Goal: Obtain resource: Obtain resource

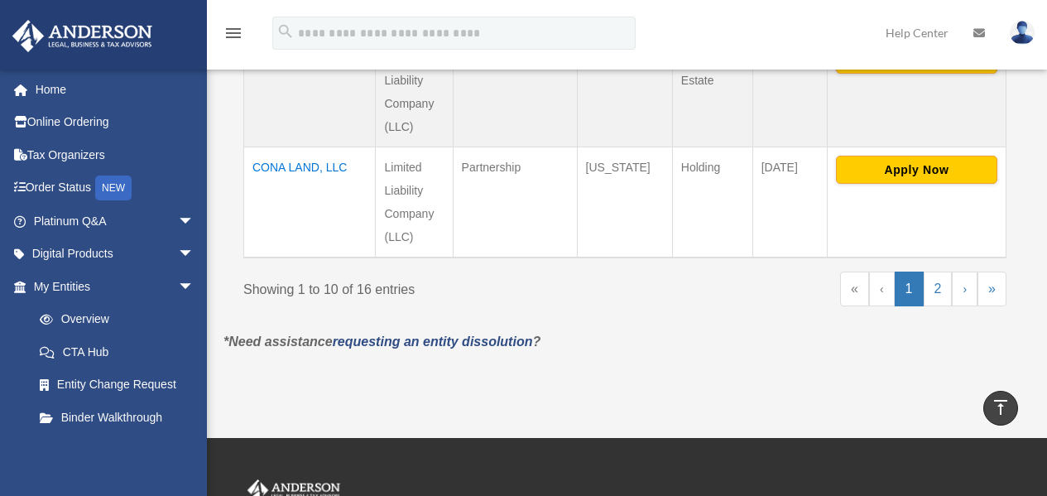
scroll to position [1408, 0]
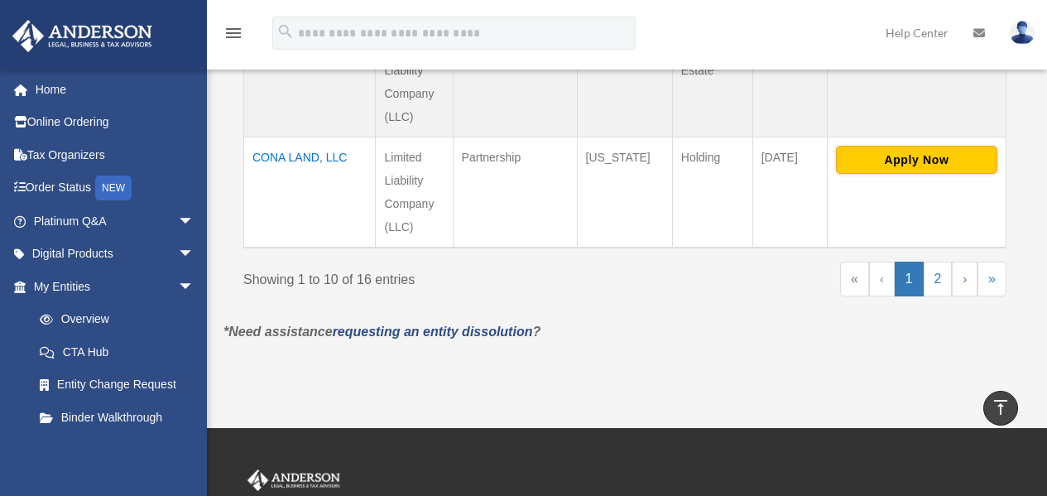
click at [306, 137] on td "CONA LAND, LLC" at bounding box center [310, 192] width 132 height 111
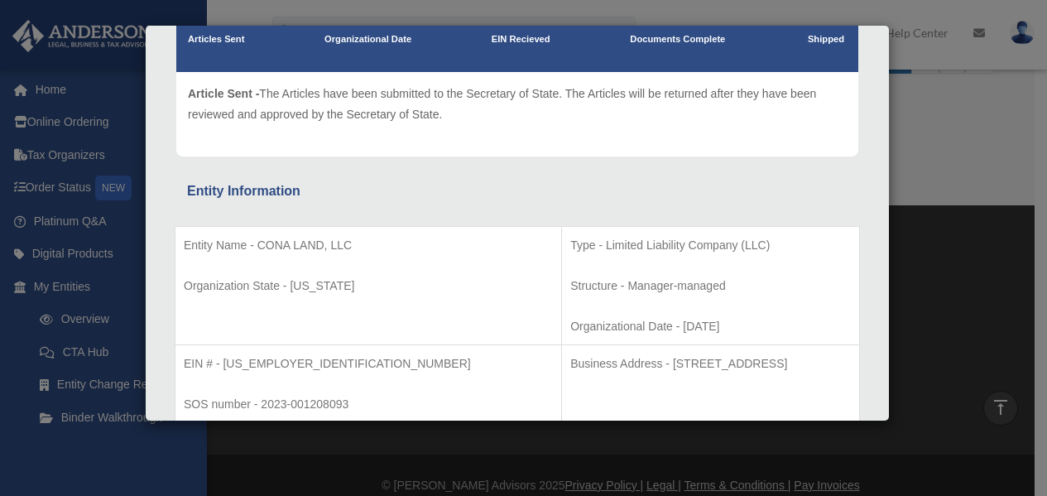
scroll to position [0, 0]
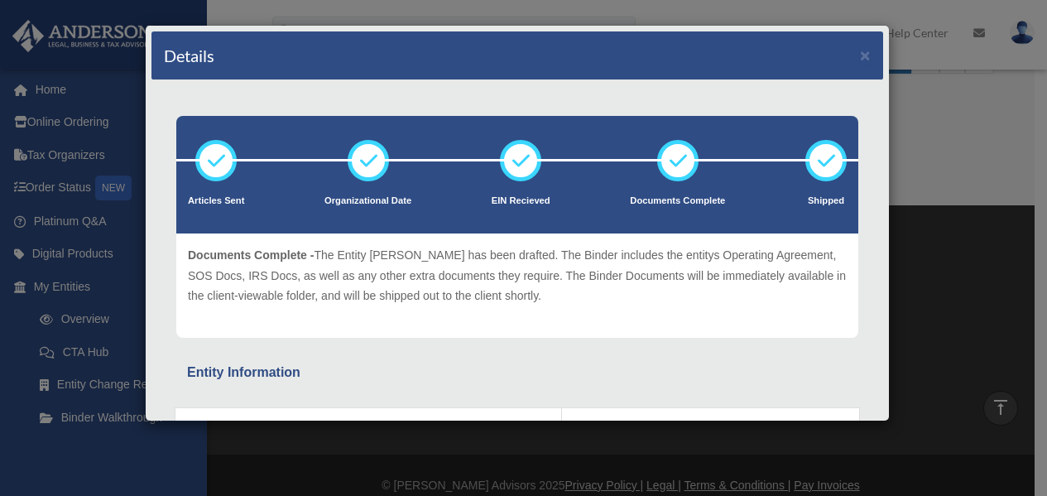
click at [859, 55] on div "Details ×" at bounding box center [518, 55] width 732 height 49
click at [860, 50] on button "×" at bounding box center [865, 54] width 11 height 17
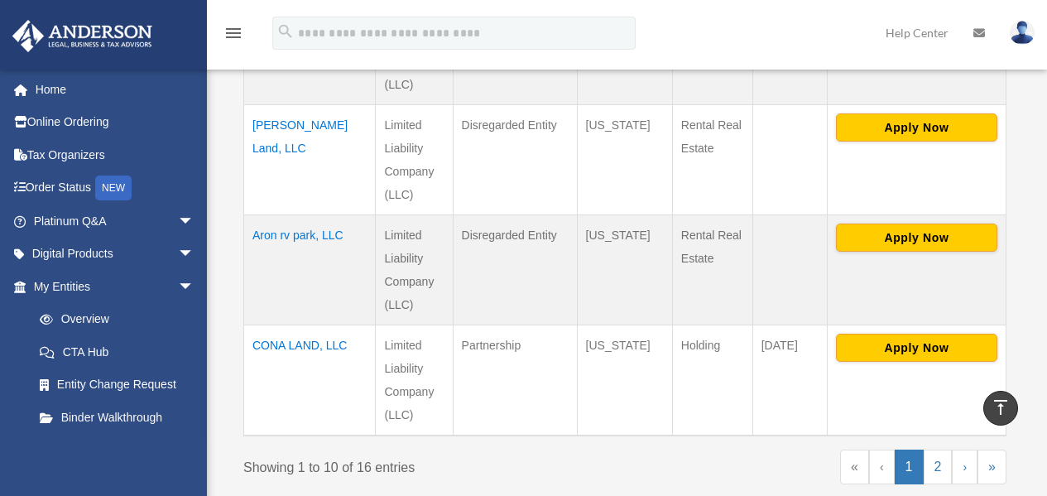
scroll to position [1216, 0]
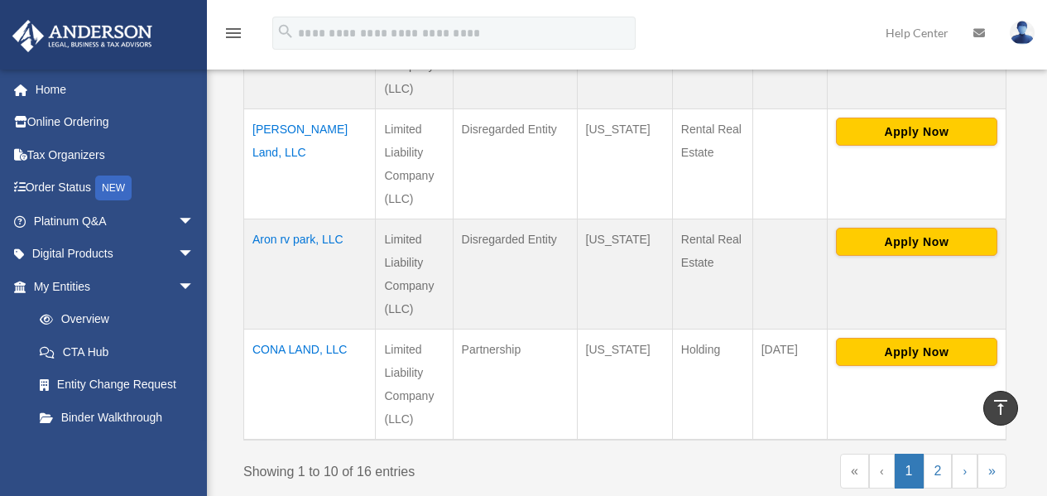
click at [291, 333] on td "CONA LAND, LLC" at bounding box center [310, 384] width 132 height 111
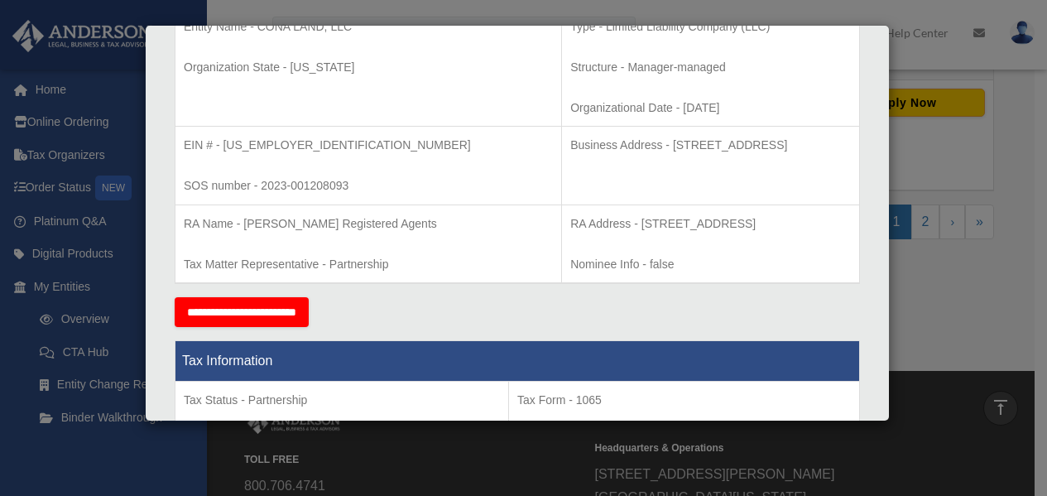
scroll to position [0, 0]
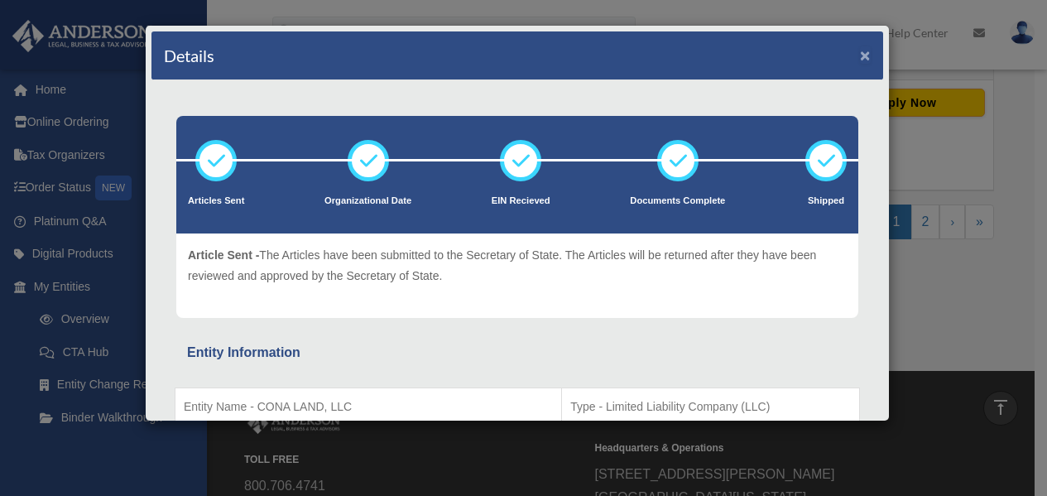
click at [860, 51] on button "×" at bounding box center [865, 54] width 11 height 17
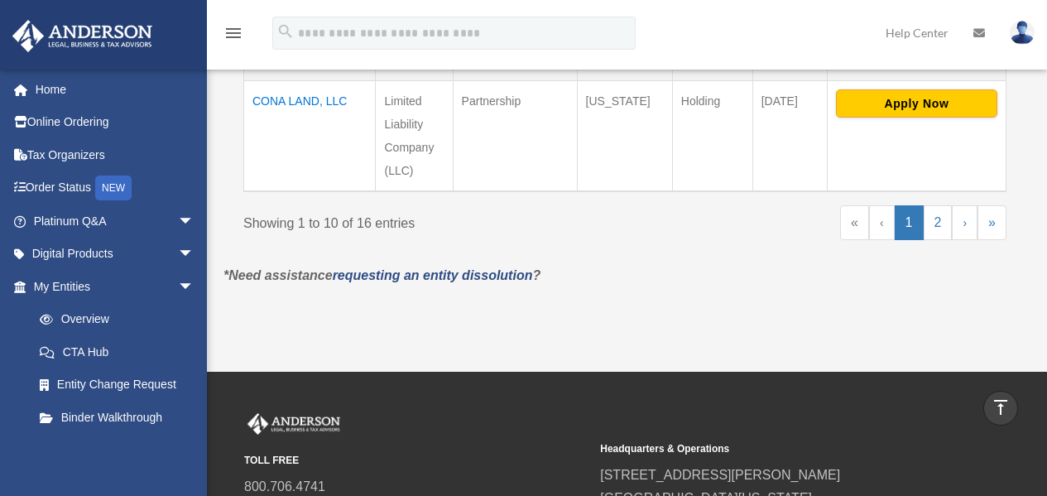
click at [640, 264] on p "*Need assistance requesting an entity dissolution ?" at bounding box center [625, 275] width 828 height 23
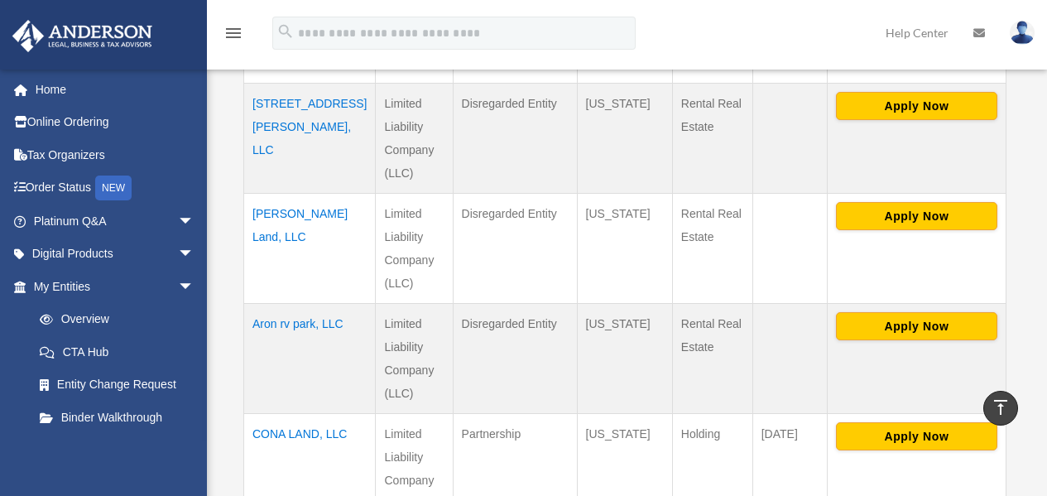
scroll to position [1133, 0]
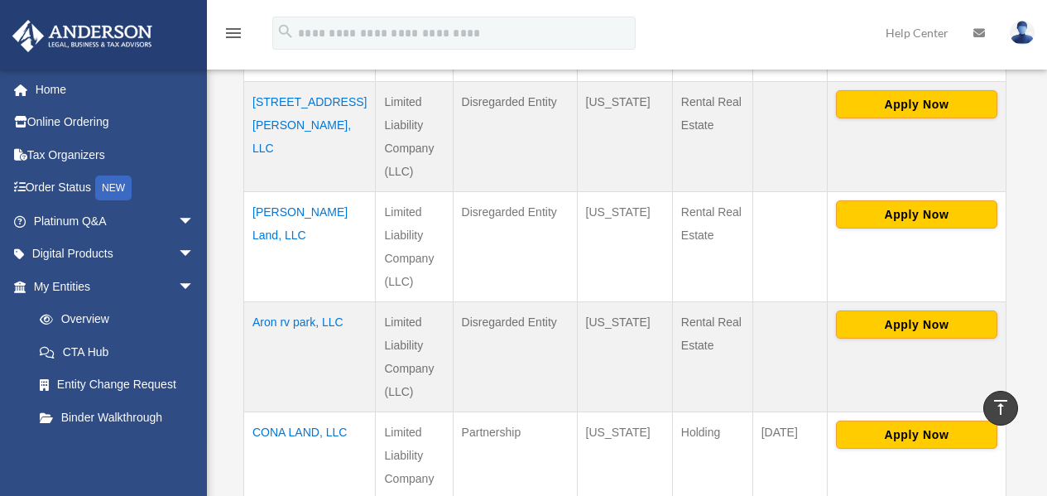
click at [316, 84] on td "[STREET_ADDRESS][PERSON_NAME], LLC" at bounding box center [310, 136] width 132 height 110
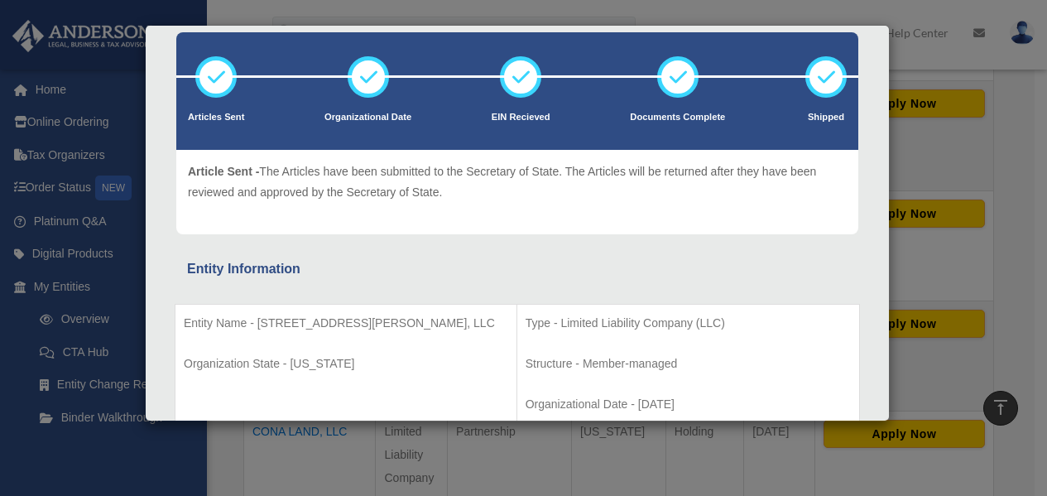
scroll to position [0, 0]
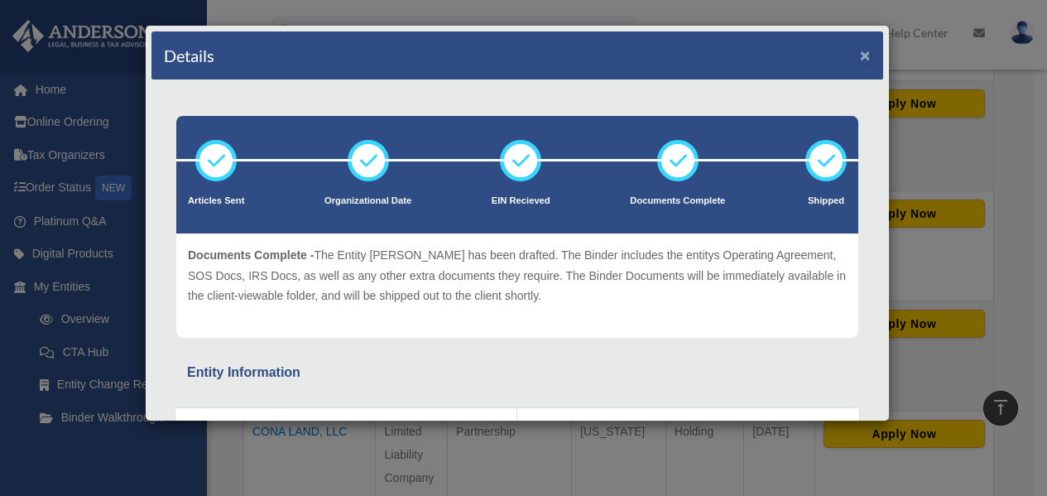
click at [860, 61] on button "×" at bounding box center [865, 54] width 11 height 17
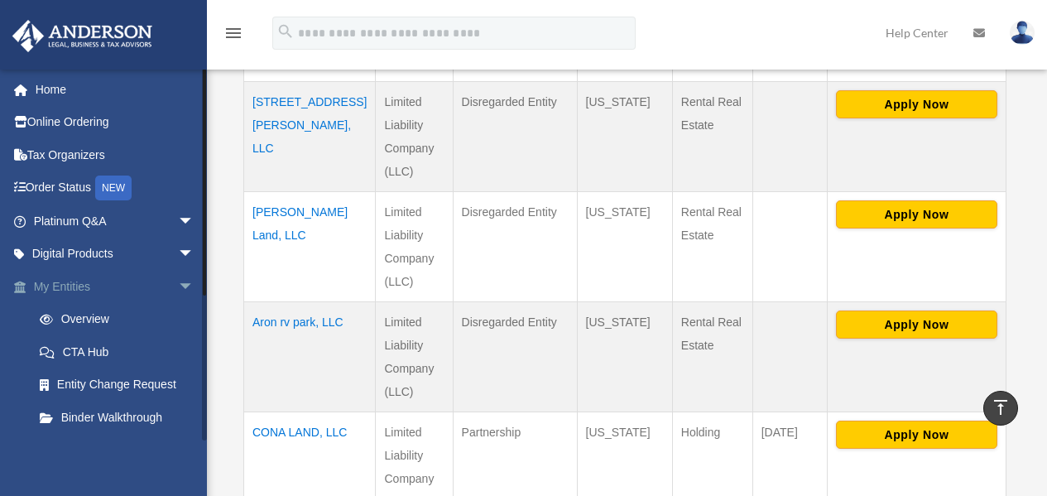
click at [178, 284] on span "arrow_drop_down" at bounding box center [194, 287] width 33 height 34
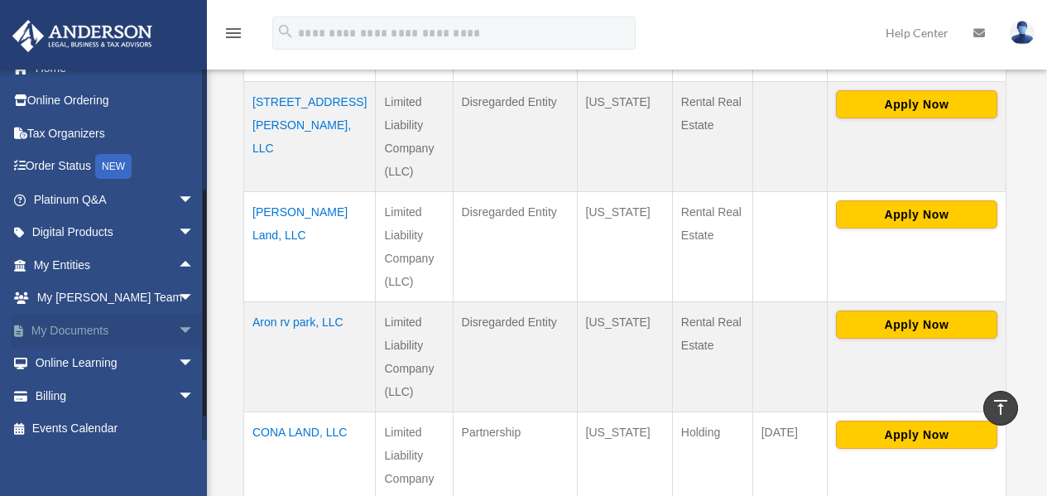
scroll to position [30, 0]
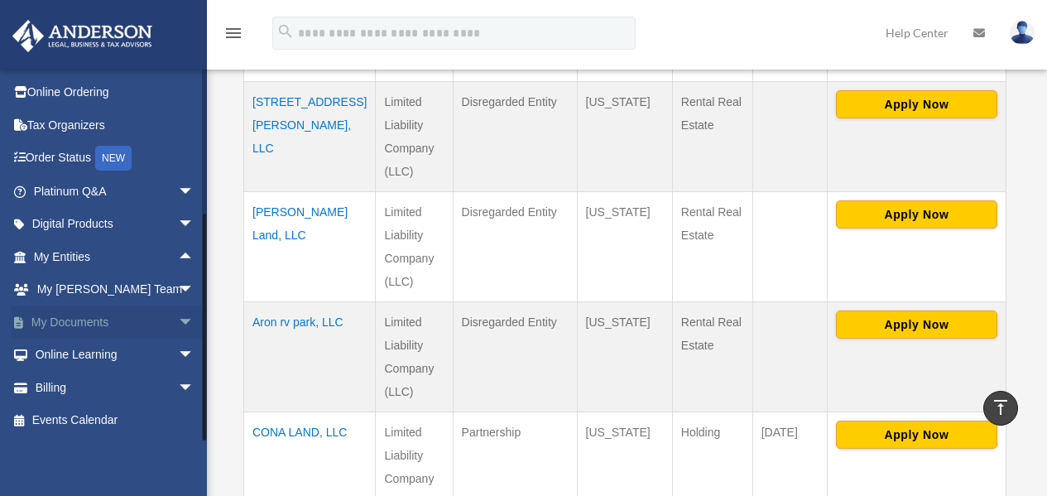
click at [178, 325] on span "arrow_drop_down" at bounding box center [194, 323] width 33 height 34
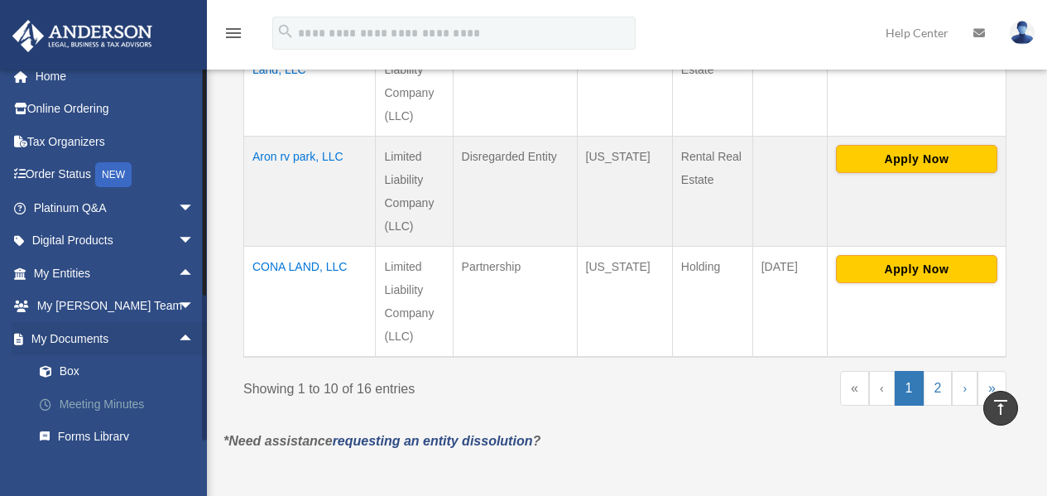
scroll to position [0, 0]
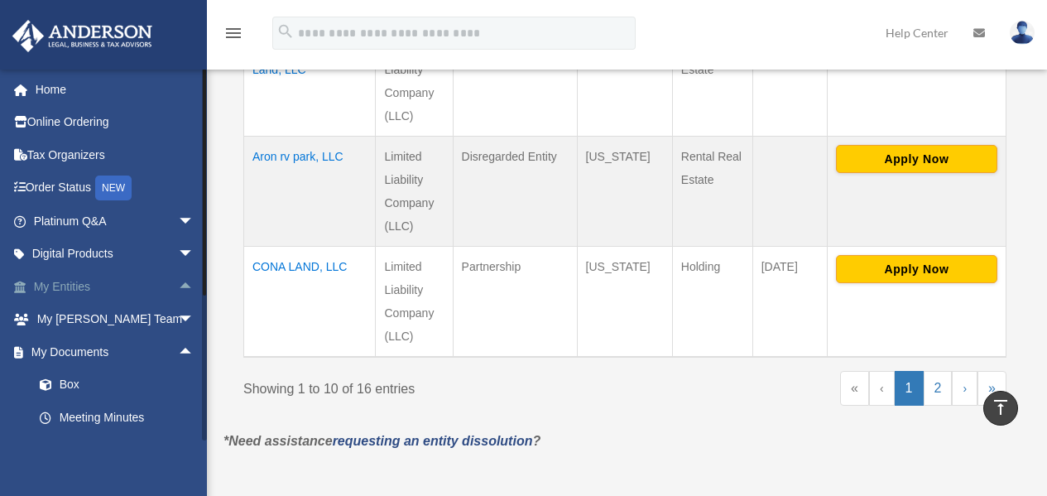
click at [67, 283] on link "My Entities arrow_drop_up" at bounding box center [116, 286] width 208 height 33
click at [80, 287] on link "My Entities arrow_drop_up" at bounding box center [116, 286] width 208 height 33
click at [178, 282] on span "arrow_drop_up" at bounding box center [194, 287] width 33 height 34
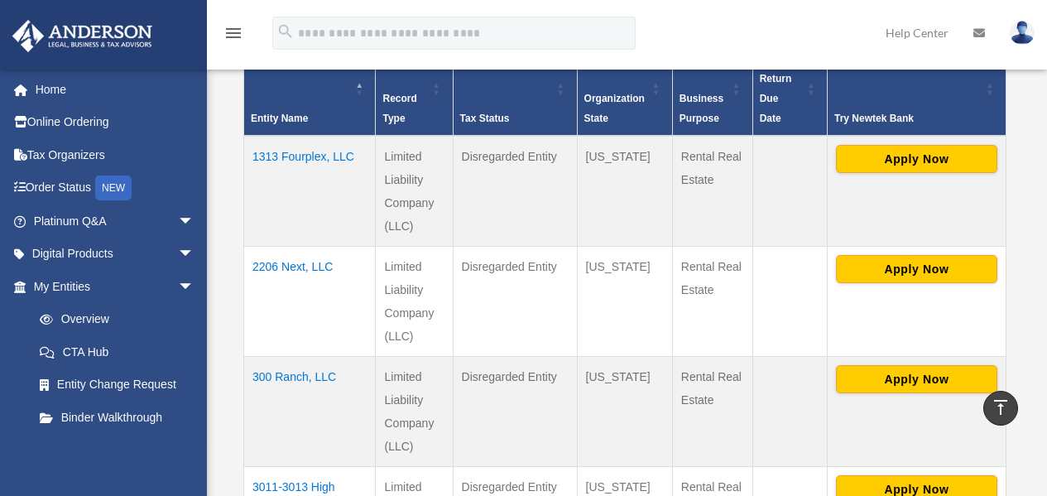
scroll to position [421, 0]
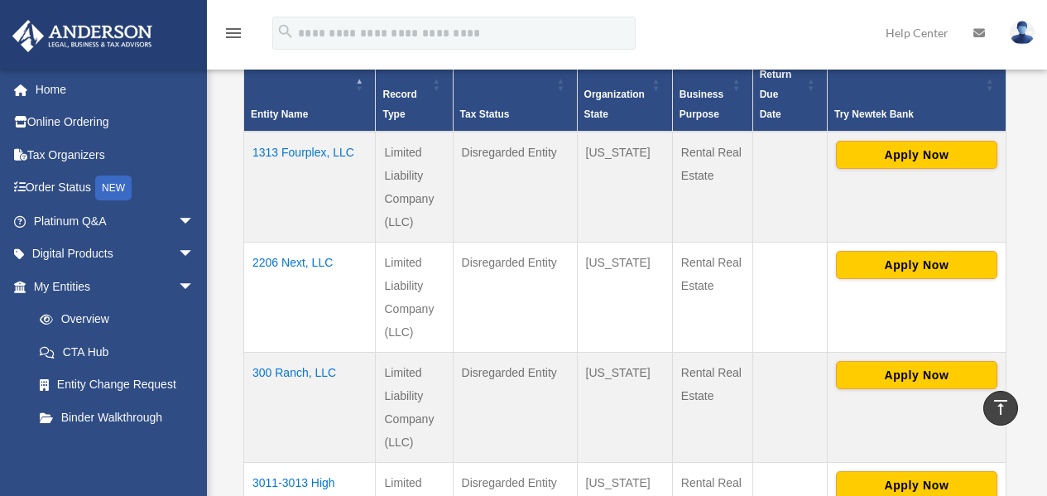
click at [287, 132] on td "1313 Fourplex, LLC" at bounding box center [310, 187] width 132 height 111
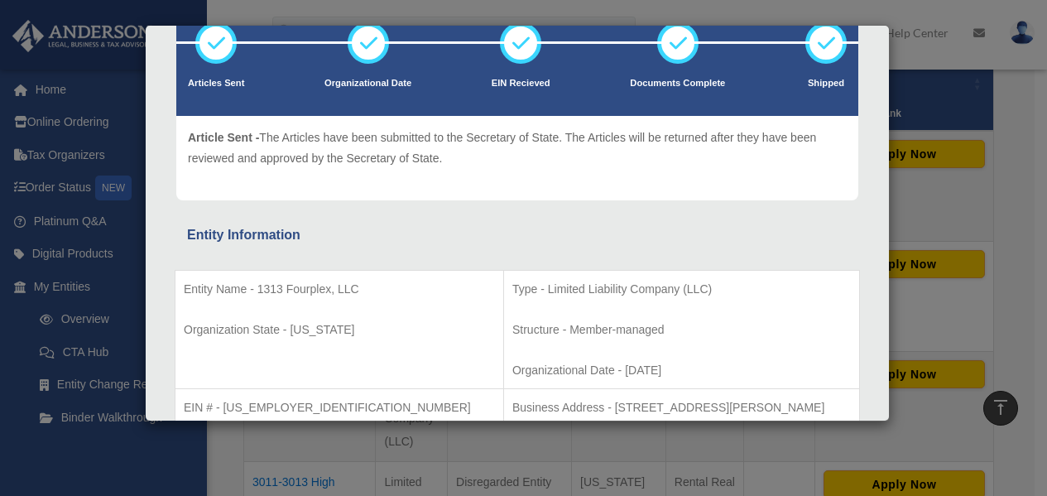
scroll to position [0, 0]
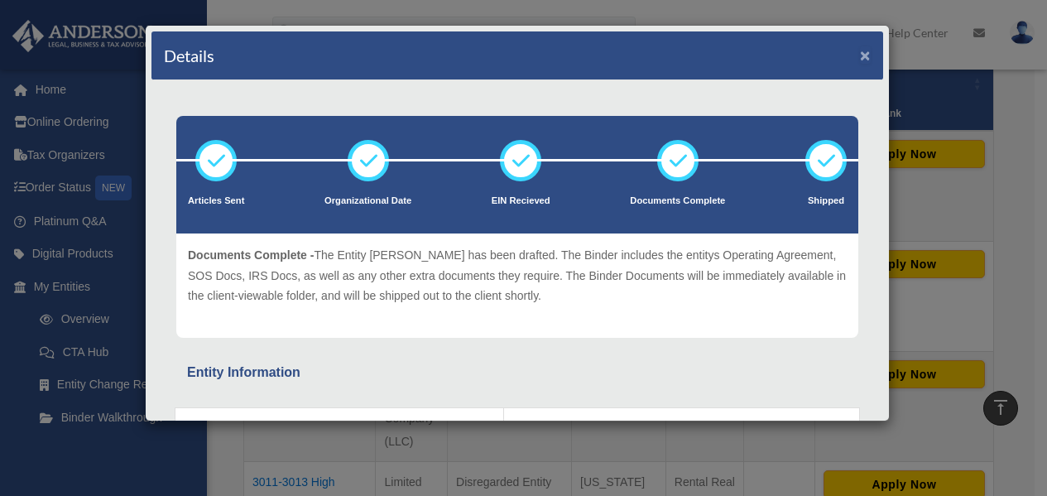
click at [860, 49] on button "×" at bounding box center [865, 54] width 11 height 17
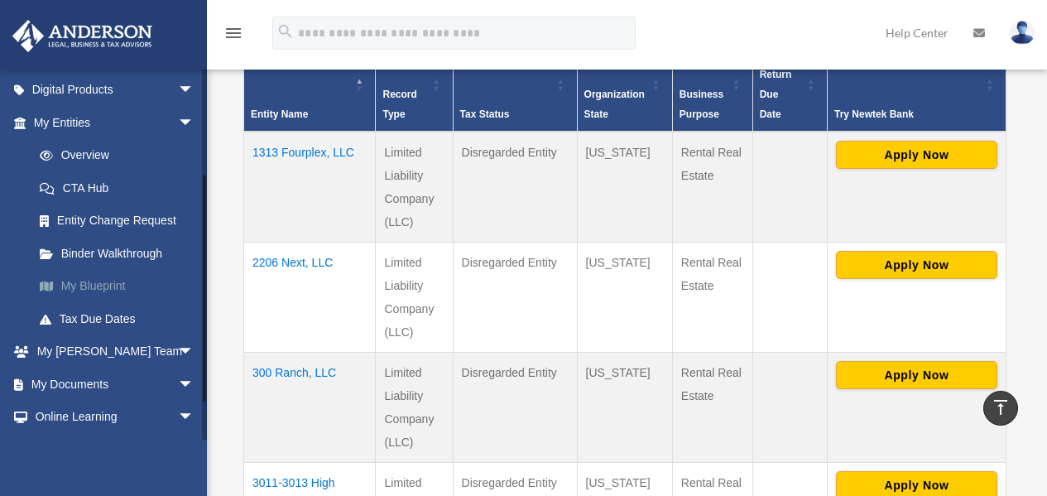
scroll to position [166, 0]
click at [108, 254] on link "Binder Walkthrough" at bounding box center [121, 251] width 196 height 33
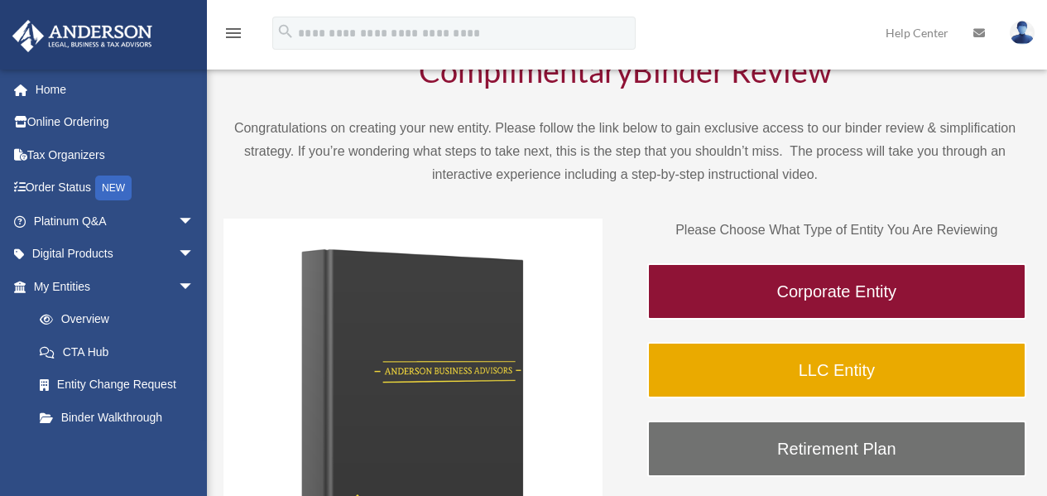
scroll to position [83, 0]
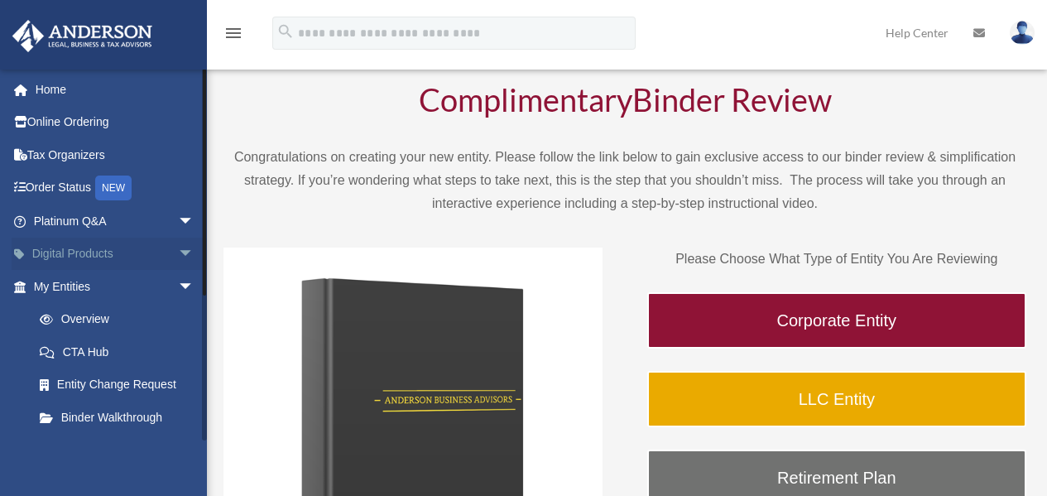
click at [178, 256] on span "arrow_drop_down" at bounding box center [194, 255] width 33 height 34
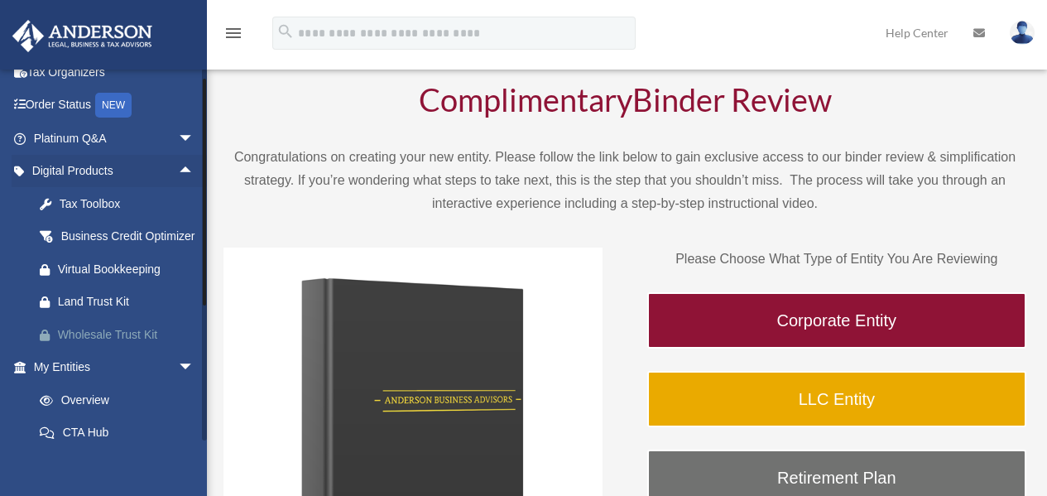
scroll to position [0, 0]
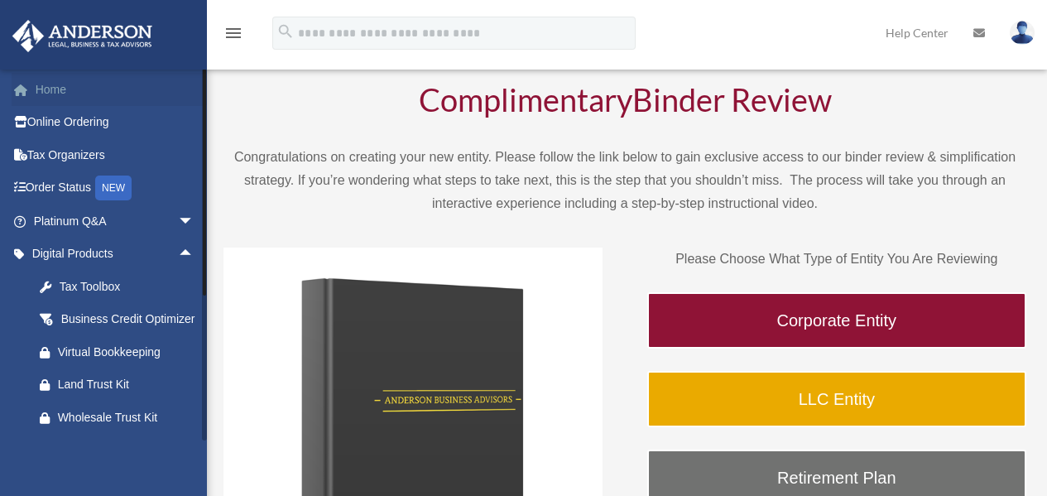
click at [42, 92] on link "Home" at bounding box center [116, 89] width 208 height 33
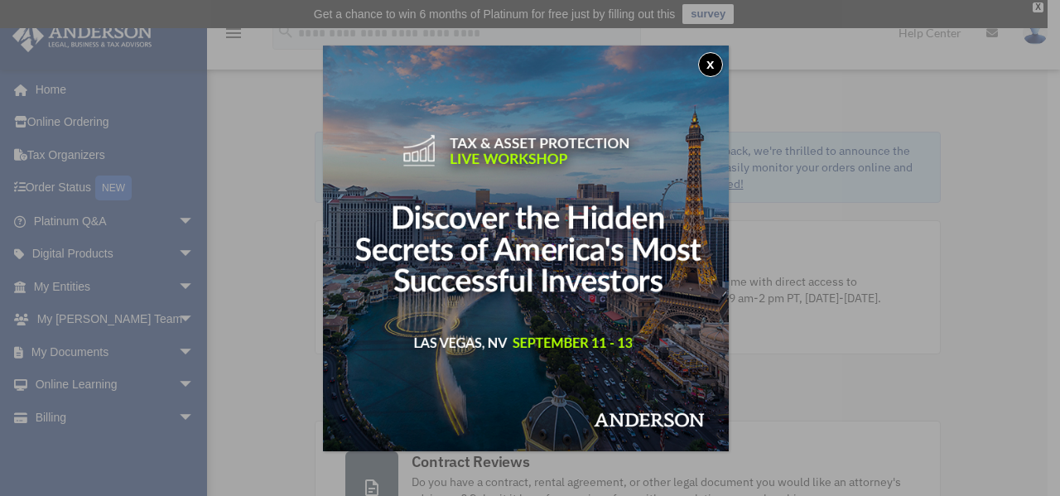
click at [722, 68] on button "x" at bounding box center [710, 64] width 25 height 25
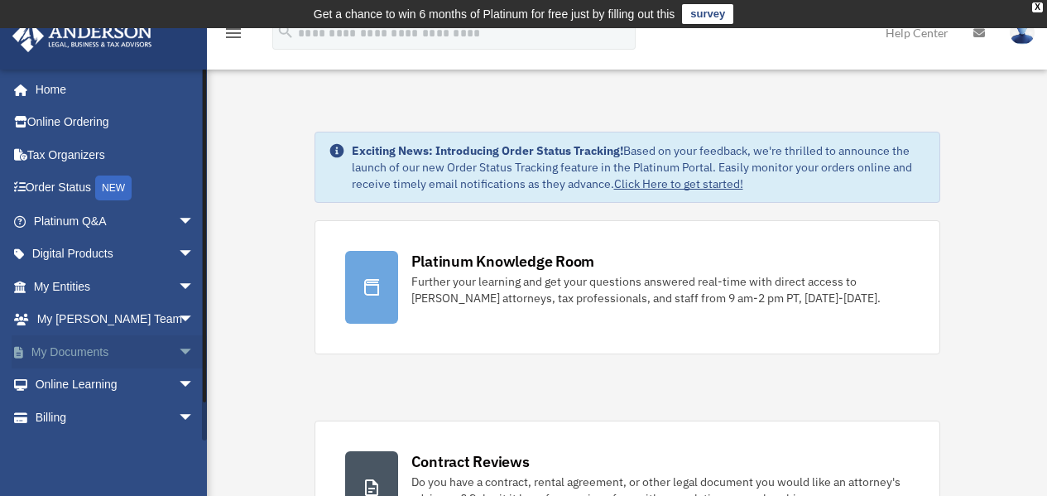
click at [178, 353] on span "arrow_drop_down" at bounding box center [194, 352] width 33 height 34
click at [71, 387] on link "Box" at bounding box center [121, 384] width 196 height 33
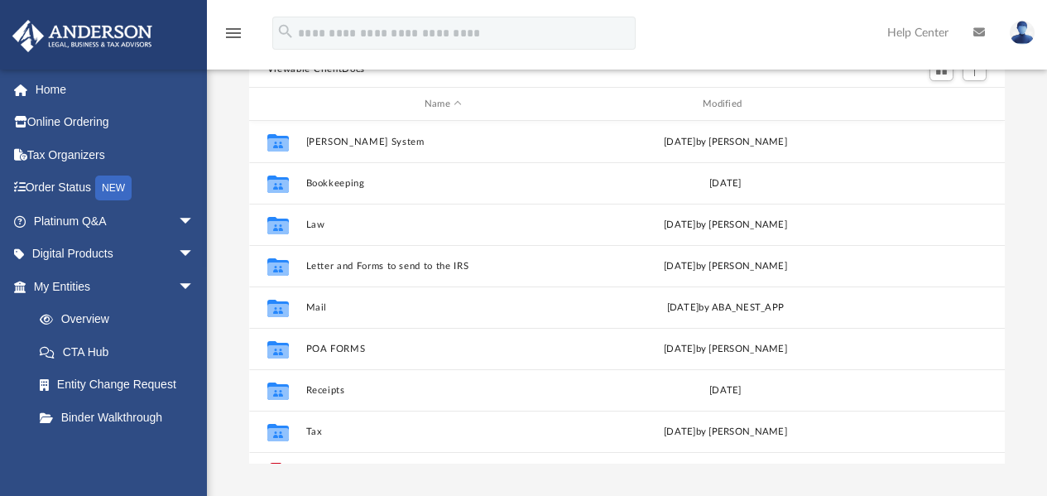
scroll to position [104, 0]
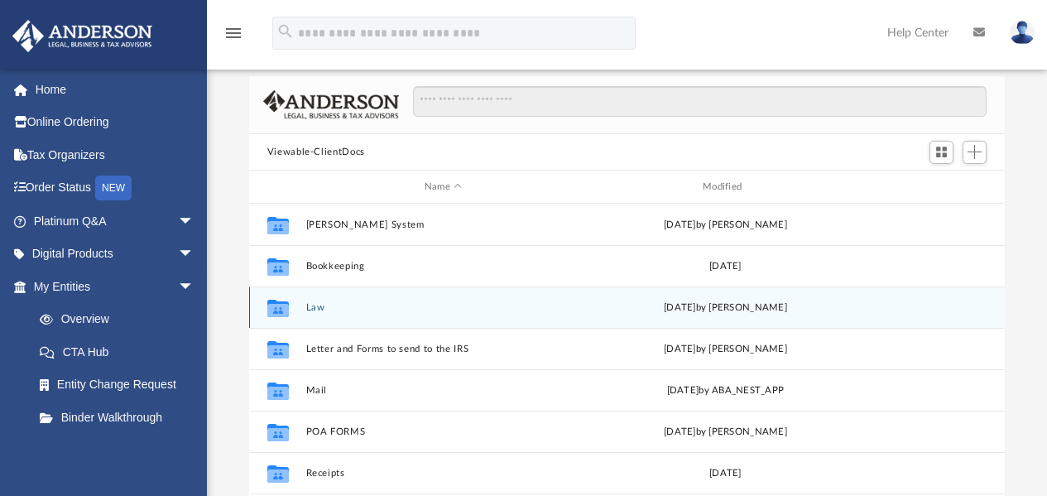
click at [322, 308] on button "Law" at bounding box center [443, 307] width 275 height 11
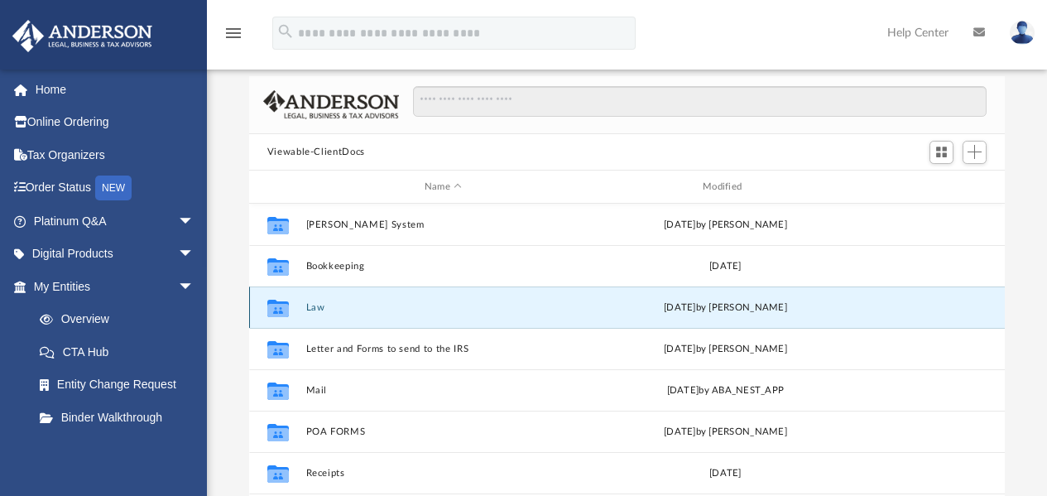
click at [322, 308] on button "Law" at bounding box center [443, 307] width 275 height 11
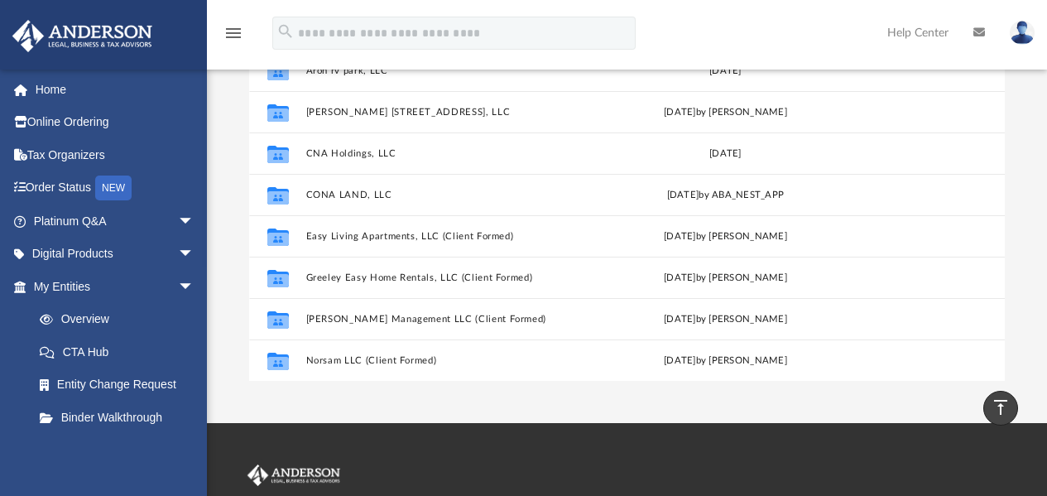
scroll to position [402, 0]
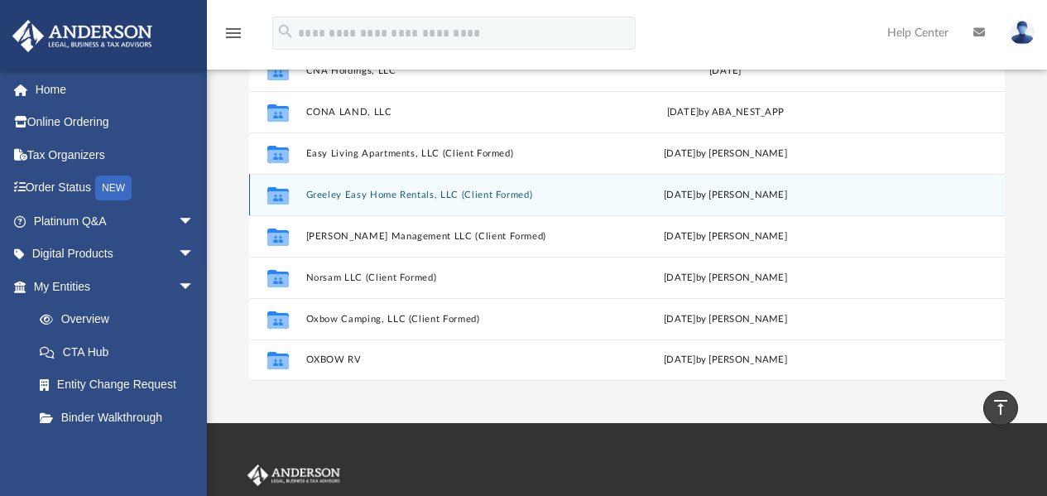
click at [373, 195] on button "Greeley Easy Home Rentals, LLC (Client Formed)" at bounding box center [443, 195] width 275 height 11
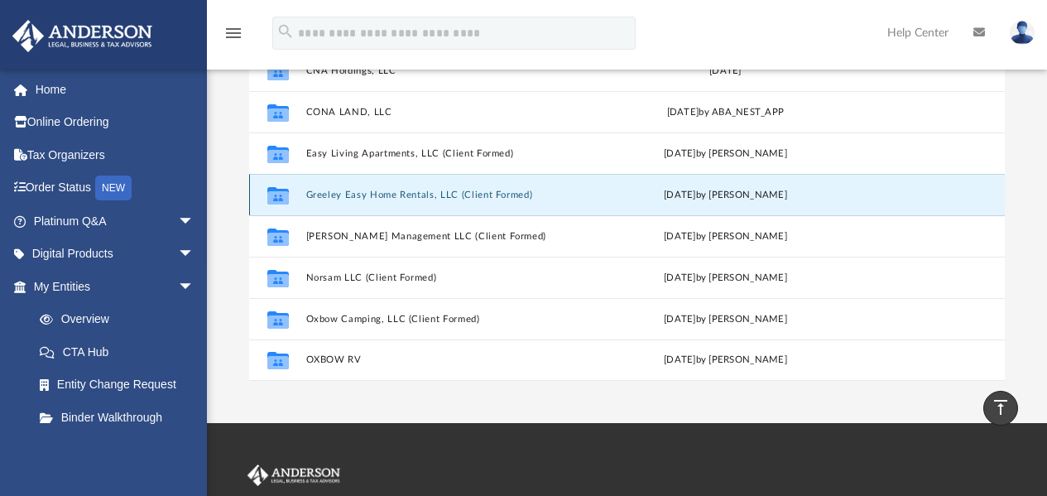
click at [373, 195] on button "Greeley Easy Home Rentals, LLC (Client Formed)" at bounding box center [443, 195] width 275 height 11
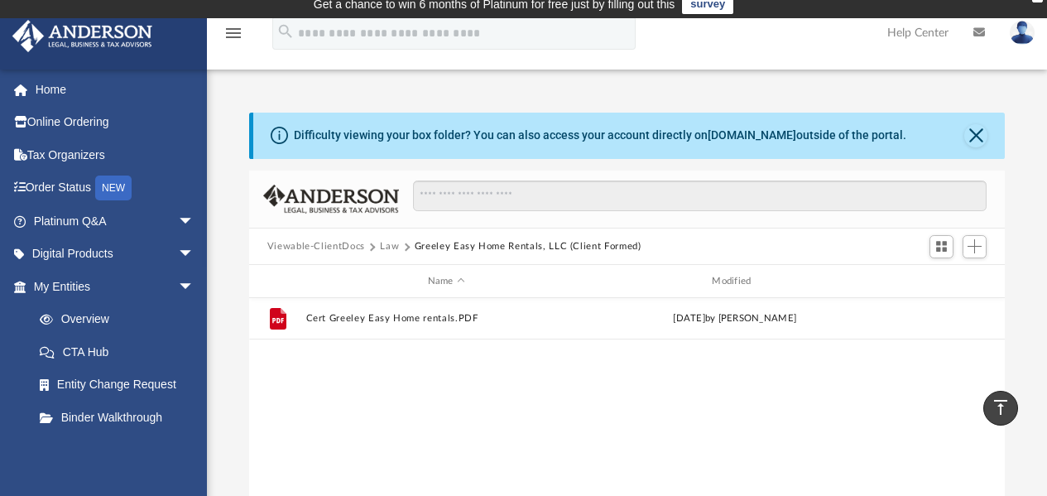
scroll to position [0, 0]
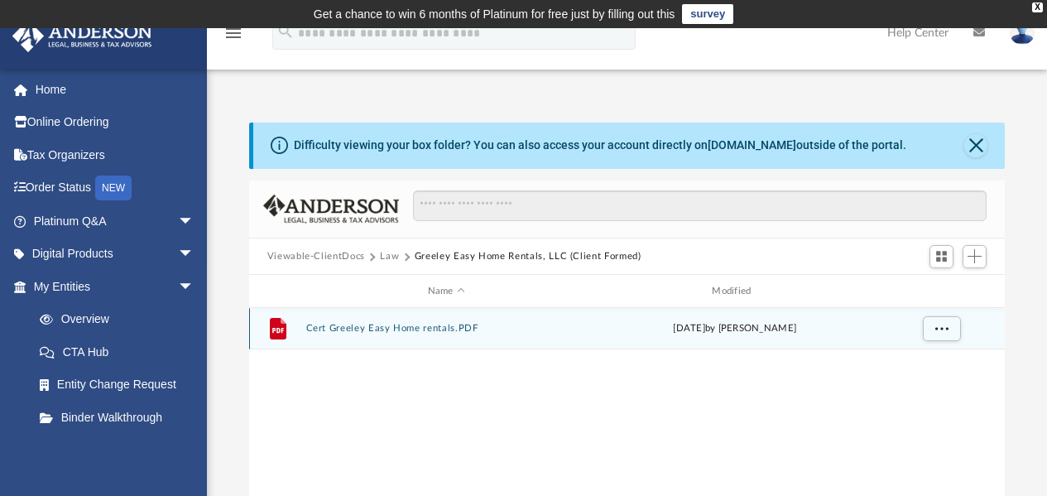
click at [378, 327] on button "Cert Greeley Easy Home rentals.PDF" at bounding box center [447, 329] width 282 height 11
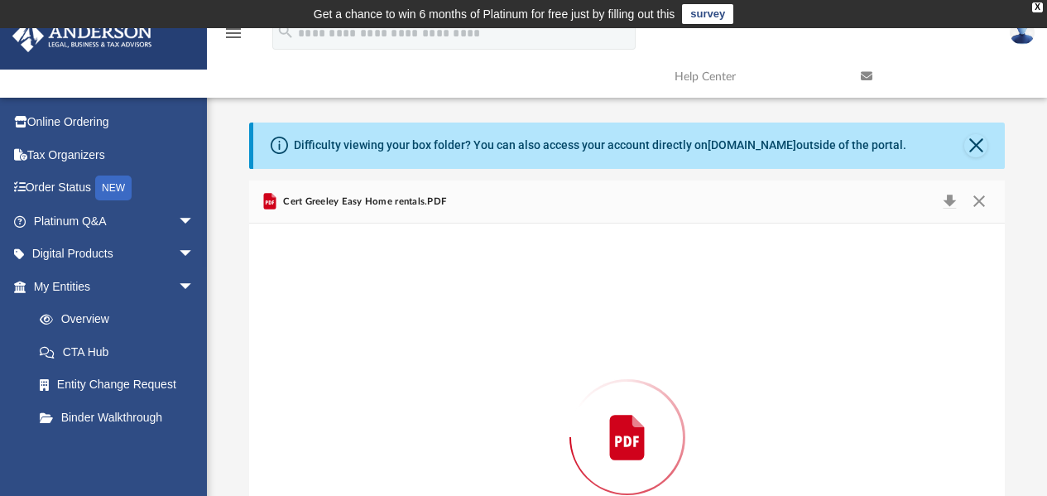
scroll to position [155, 0]
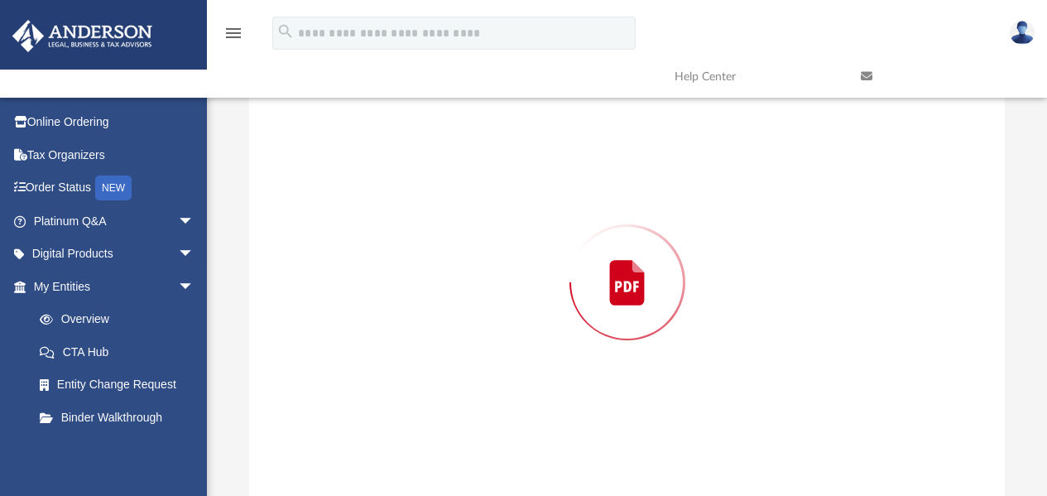
click at [378, 327] on div "Preview" at bounding box center [627, 282] width 757 height 427
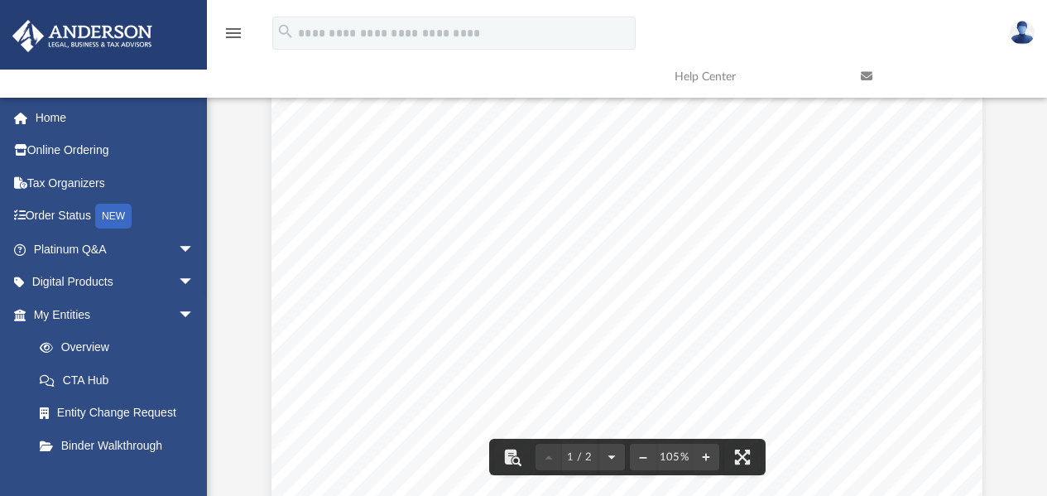
scroll to position [0, 0]
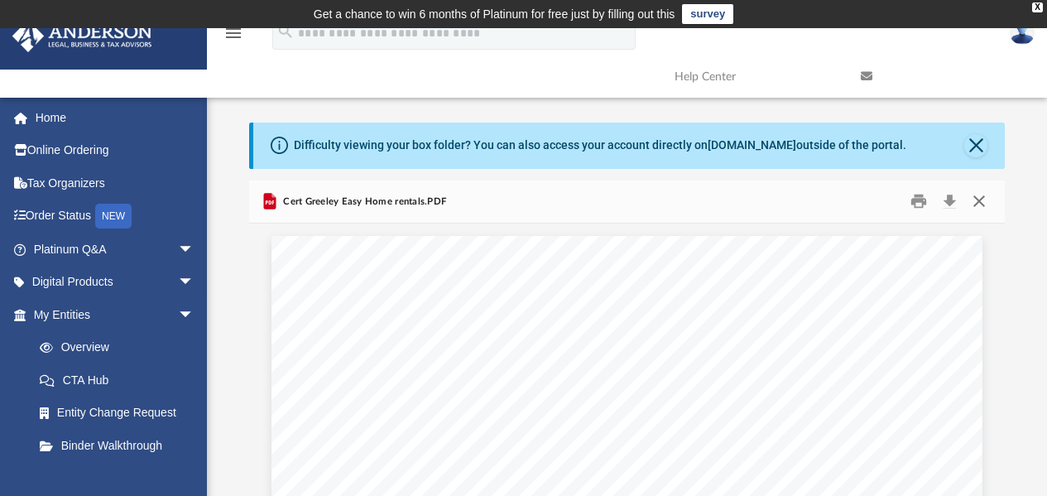
click at [988, 202] on button "Close" at bounding box center [980, 202] width 30 height 26
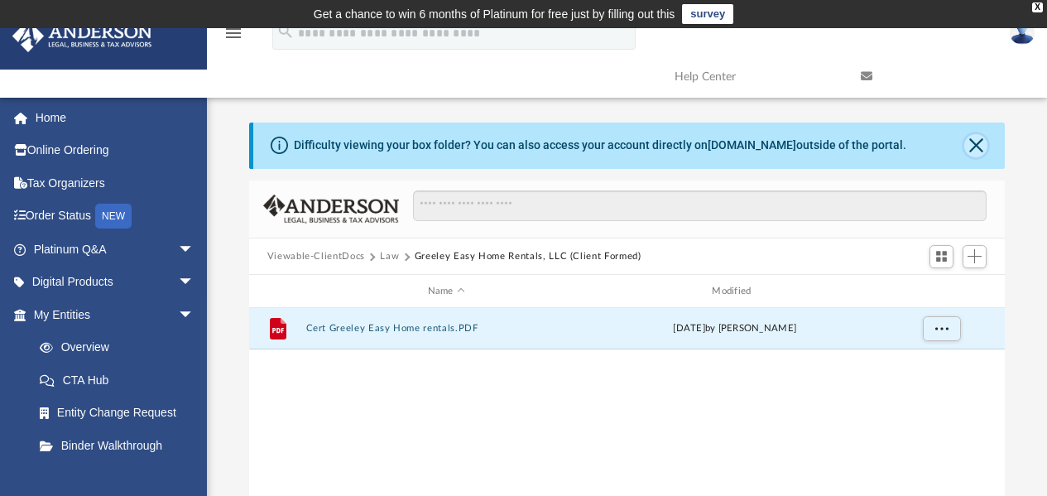
click at [975, 154] on button "Close" at bounding box center [976, 145] width 23 height 23
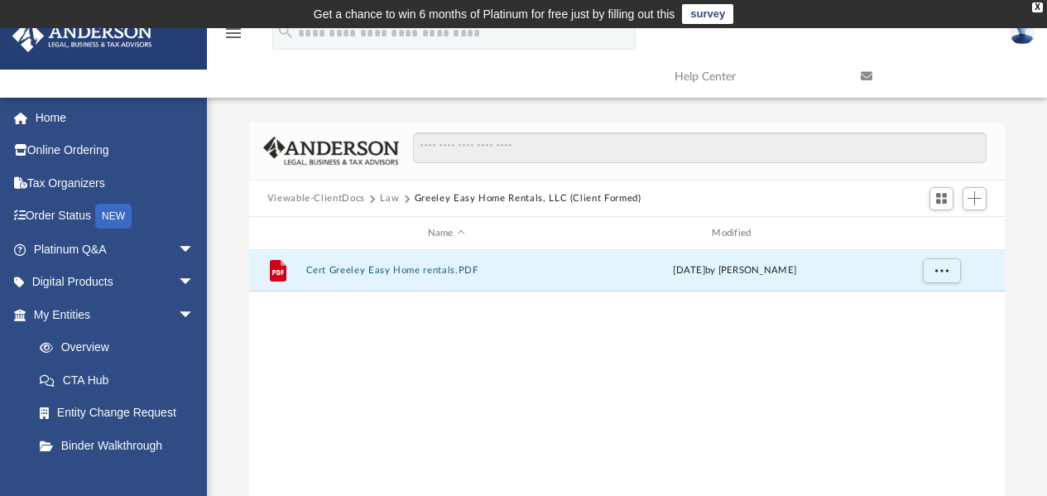
click at [335, 202] on button "Viewable-ClientDocs" at bounding box center [316, 198] width 98 height 15
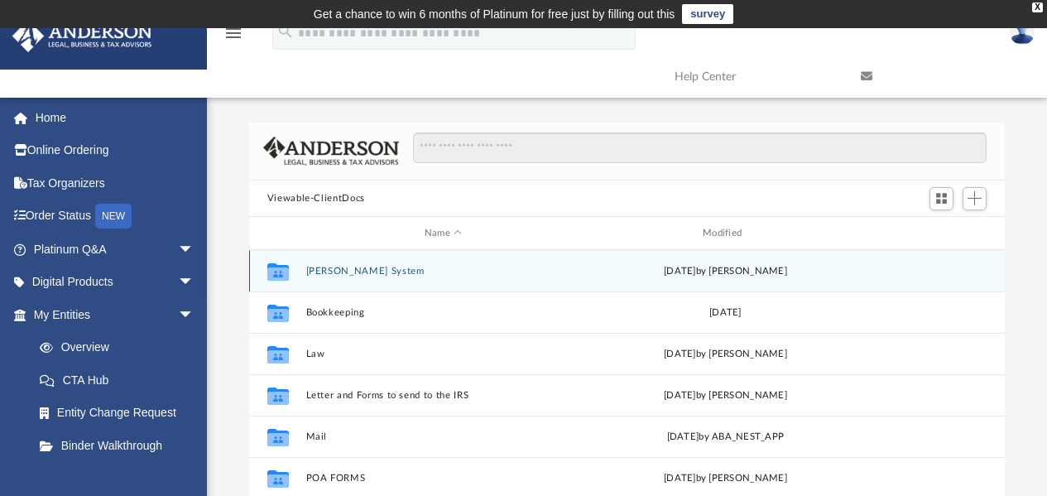
click at [330, 266] on button "[PERSON_NAME] System" at bounding box center [443, 271] width 275 height 11
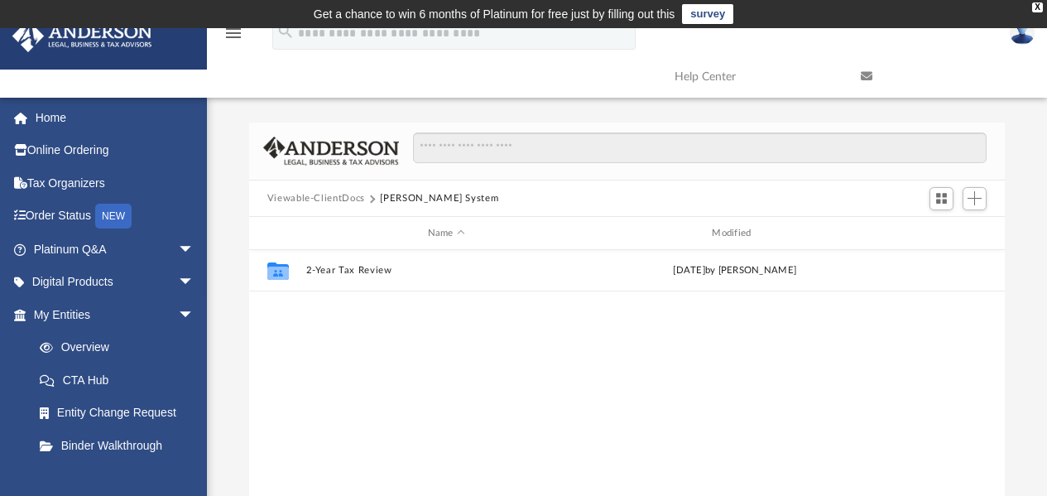
click at [327, 192] on button "Viewable-ClientDocs" at bounding box center [316, 198] width 98 height 15
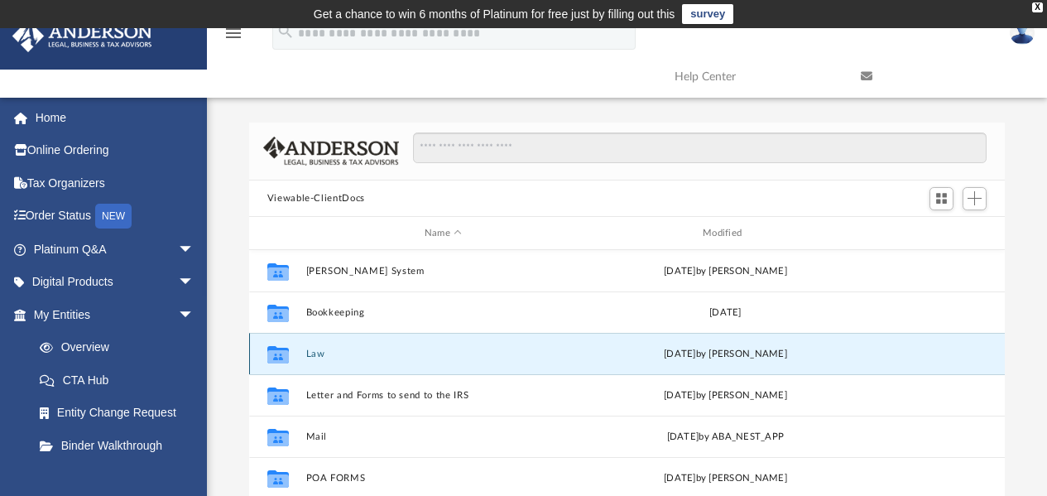
click at [312, 354] on button "Law" at bounding box center [443, 354] width 275 height 11
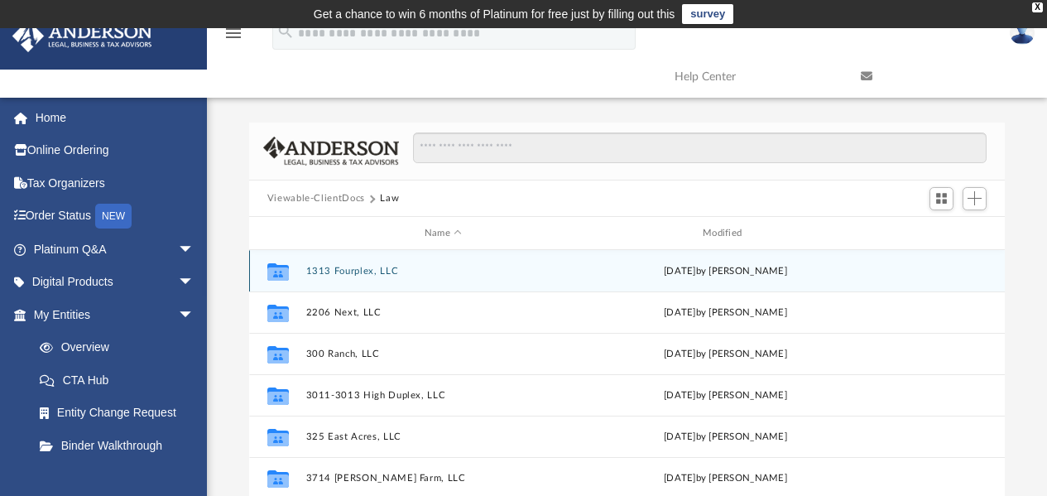
click at [354, 274] on button "1313 Fourplex, LLC" at bounding box center [443, 271] width 275 height 11
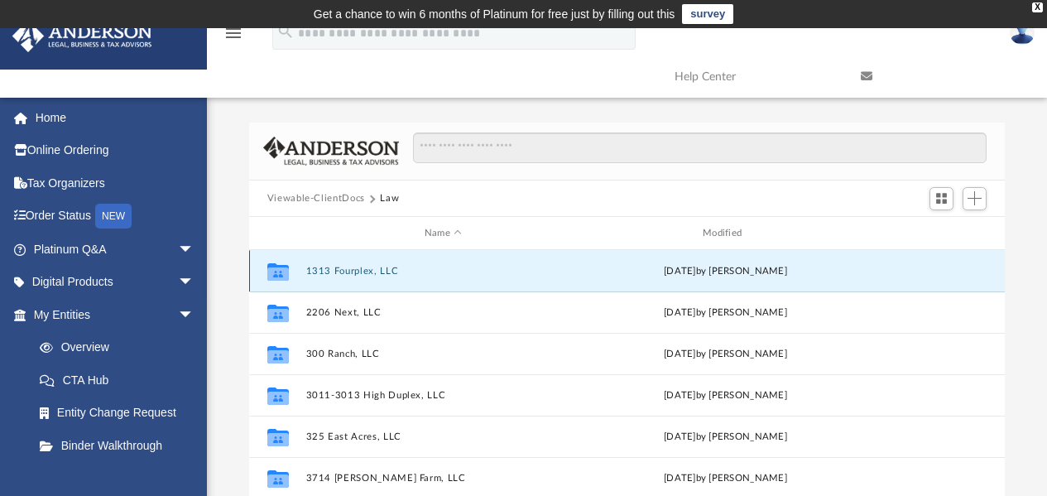
click at [354, 274] on button "1313 Fourplex, LLC" at bounding box center [443, 271] width 275 height 11
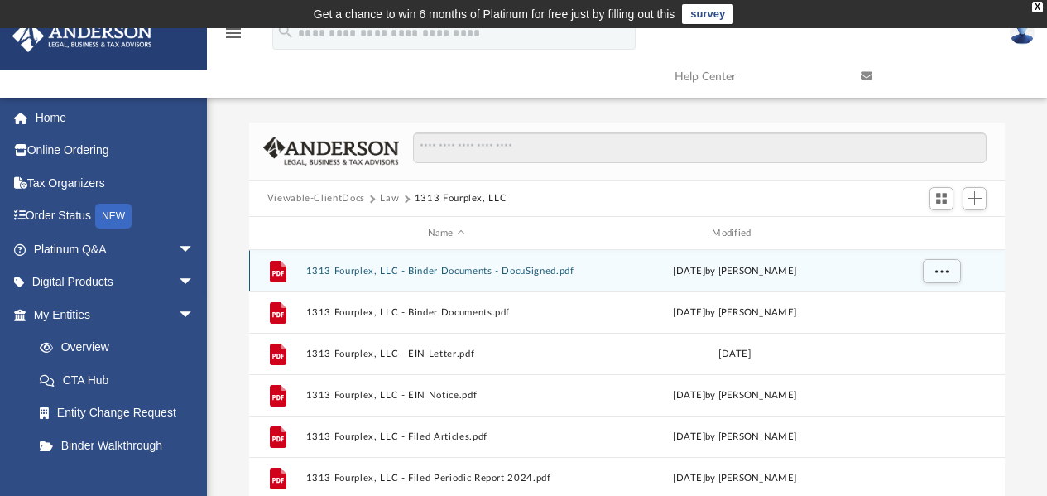
click at [438, 272] on button "1313 Fourplex, LLC - Binder Documents - DocuSigned.pdf" at bounding box center [447, 271] width 282 height 11
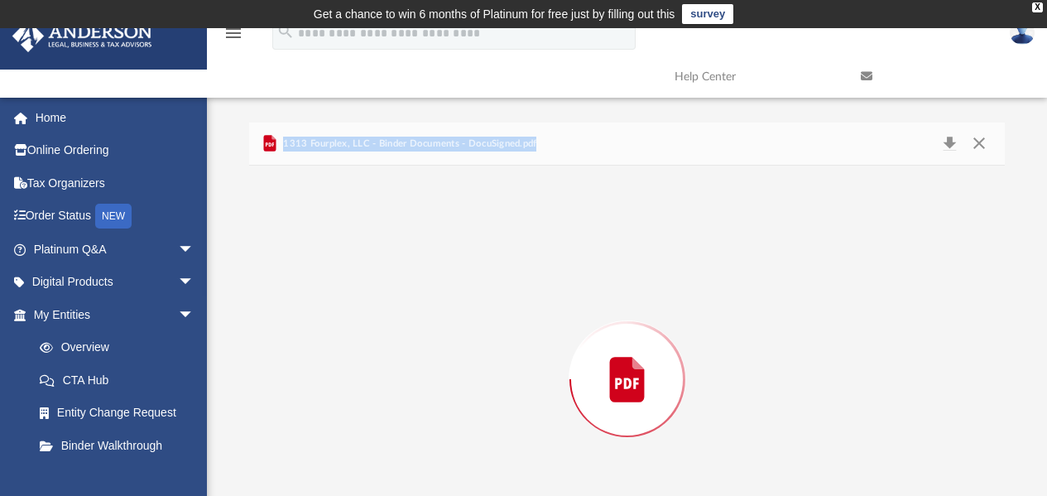
scroll to position [97, 0]
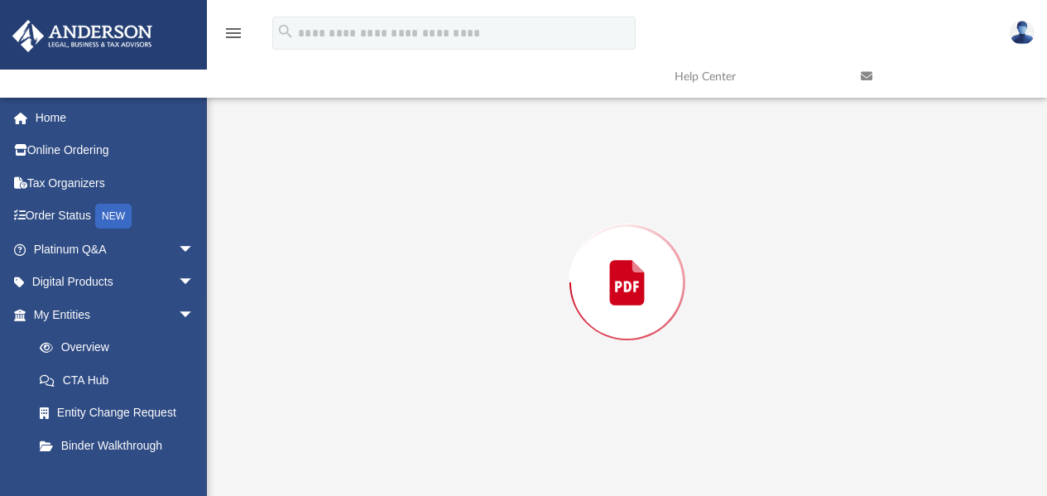
click at [438, 272] on div "Preview" at bounding box center [627, 282] width 757 height 427
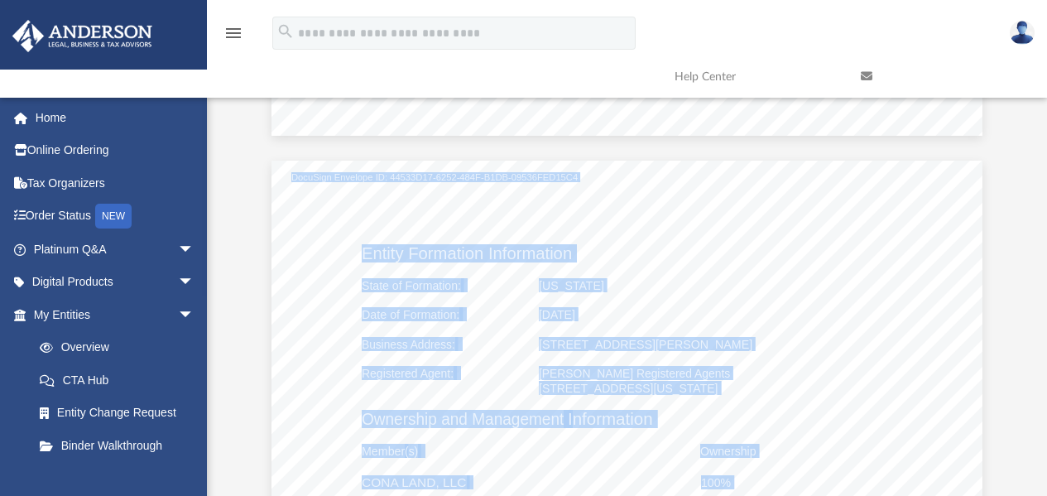
scroll to position [994, 0]
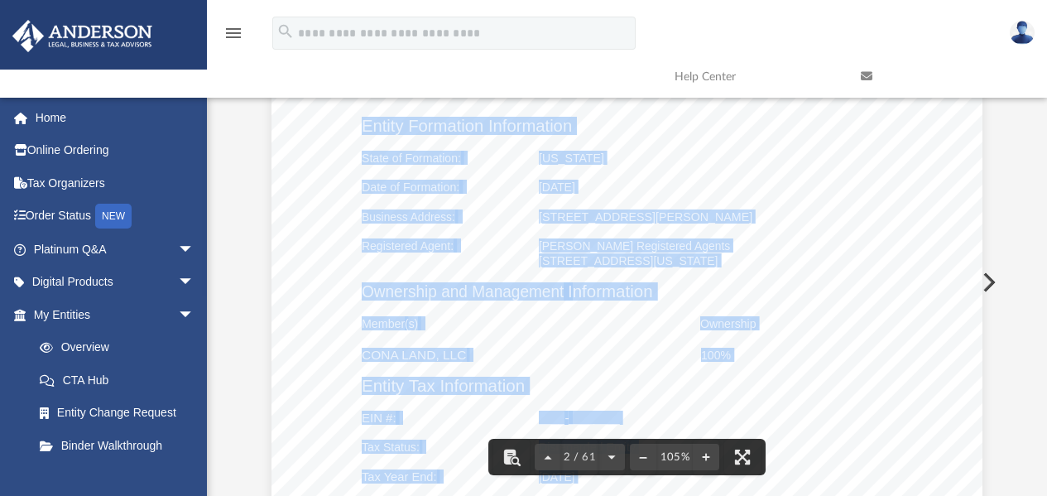
click at [855, 344] on div "1313 Fourplex, LLC Entity Formation Information State of Formation: [US_STATE] …" at bounding box center [627, 493] width 711 height 921
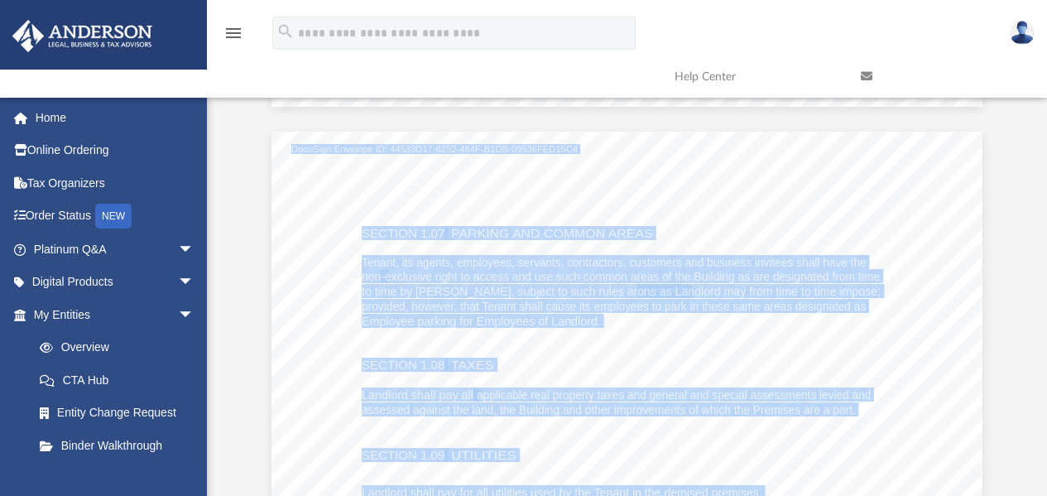
scroll to position [4720, 0]
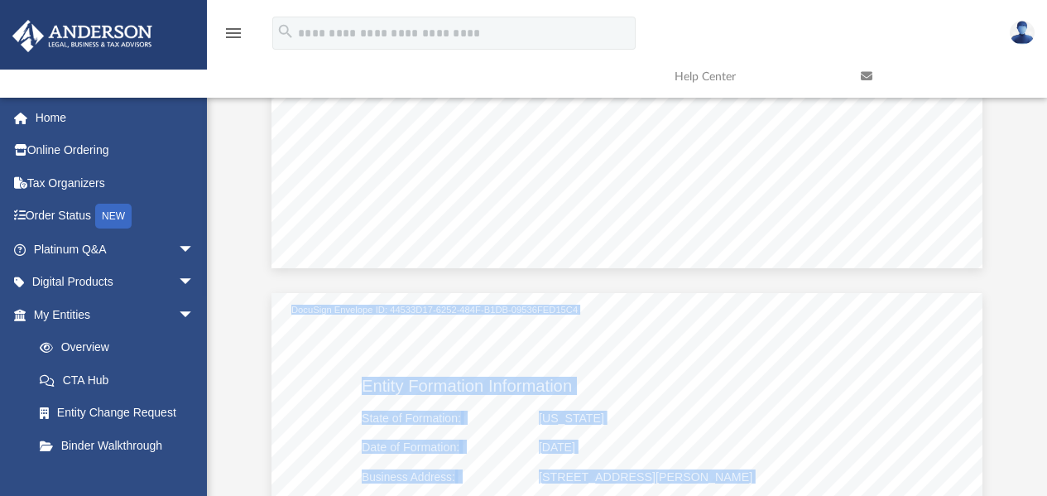
scroll to position [662, 0]
